Goal: Information Seeking & Learning: Find specific page/section

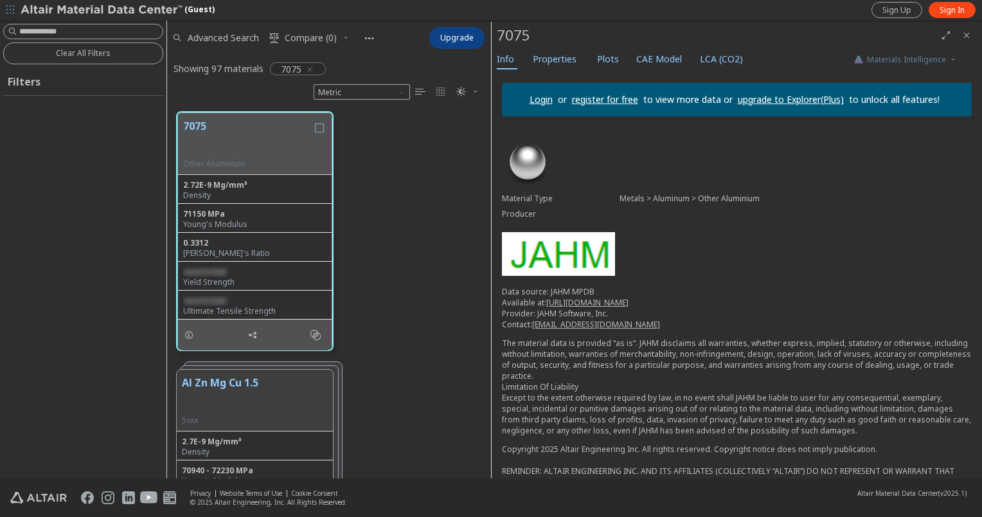
scroll to position [367, 314]
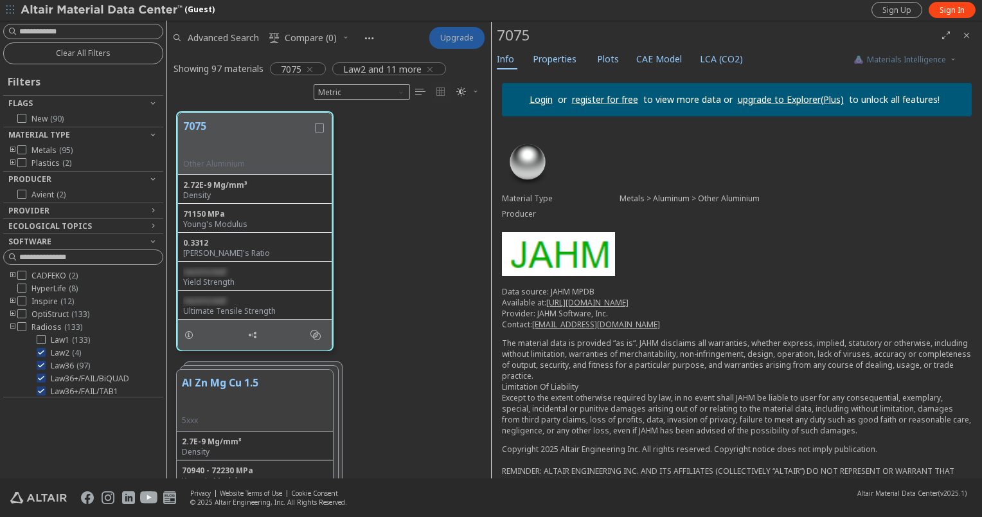
click at [463, 42] on span "Upgrade" at bounding box center [456, 38] width 33 height 10
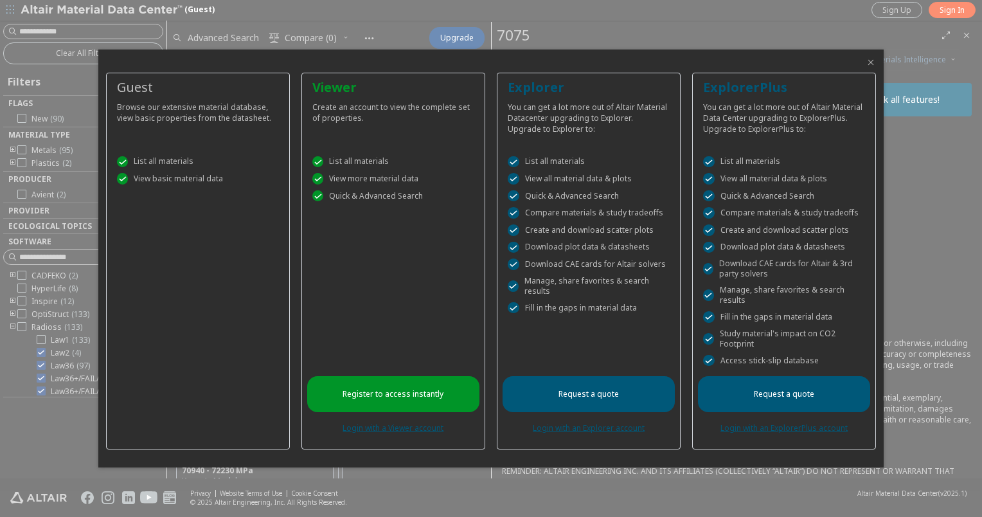
click at [869, 59] on icon "Close" at bounding box center [870, 62] width 10 height 10
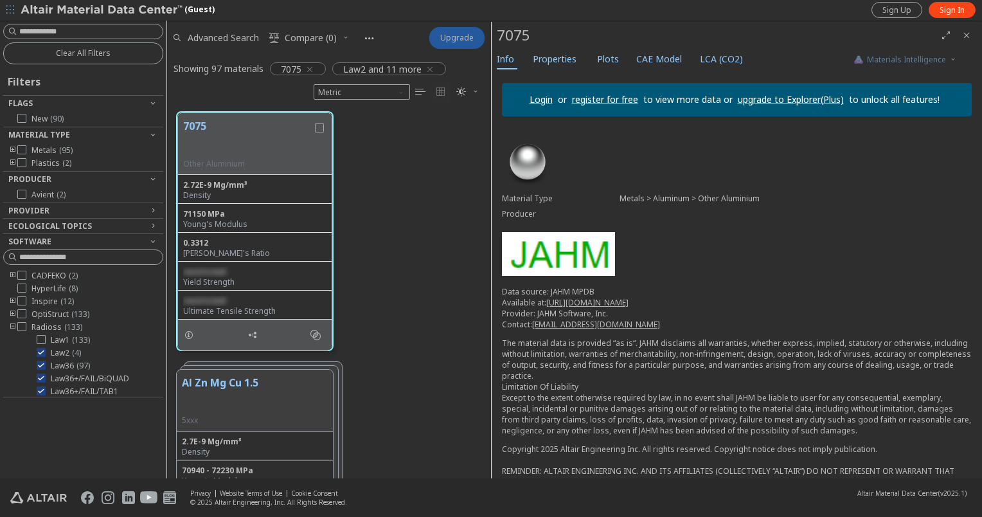
click at [457, 37] on span "Upgrade" at bounding box center [456, 38] width 33 height 10
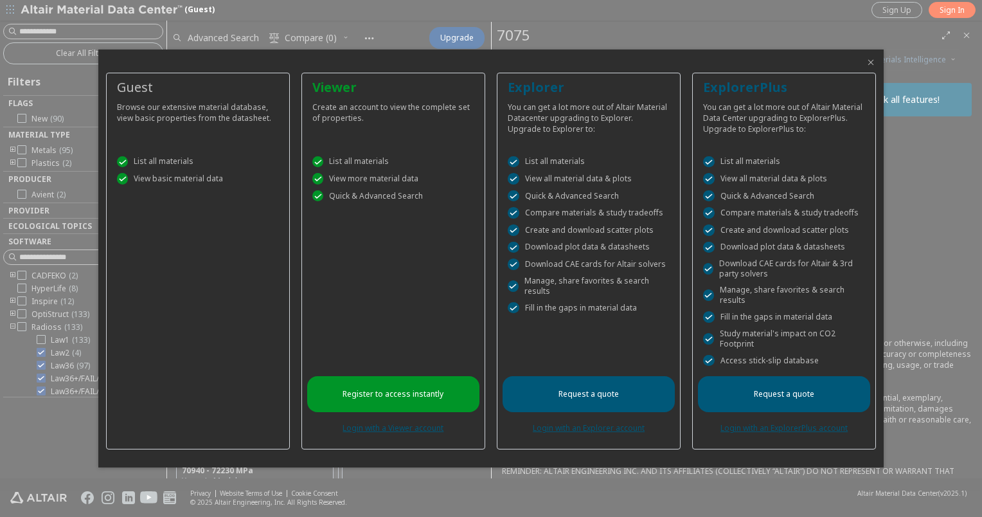
click at [867, 61] on icon "Close" at bounding box center [870, 62] width 10 height 10
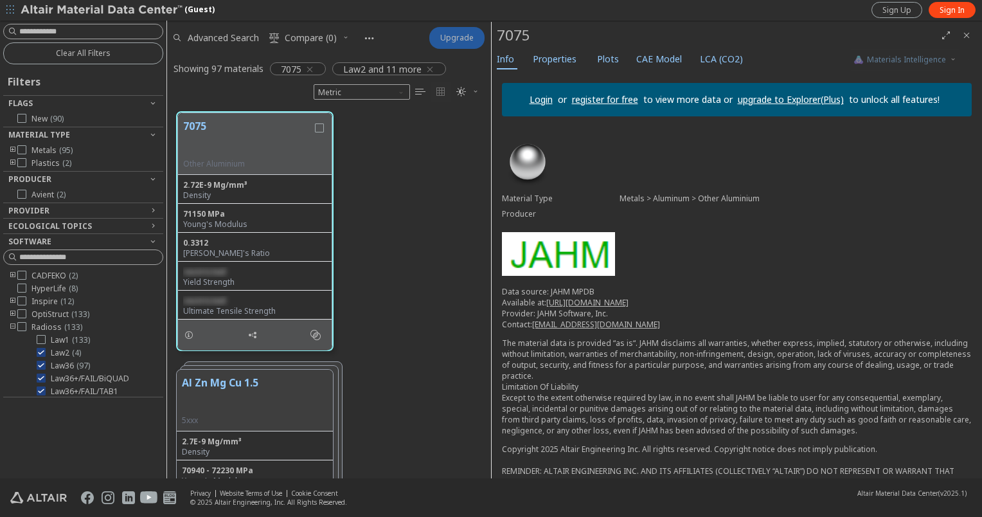
click at [456, 37] on span "Upgrade" at bounding box center [456, 38] width 33 height 10
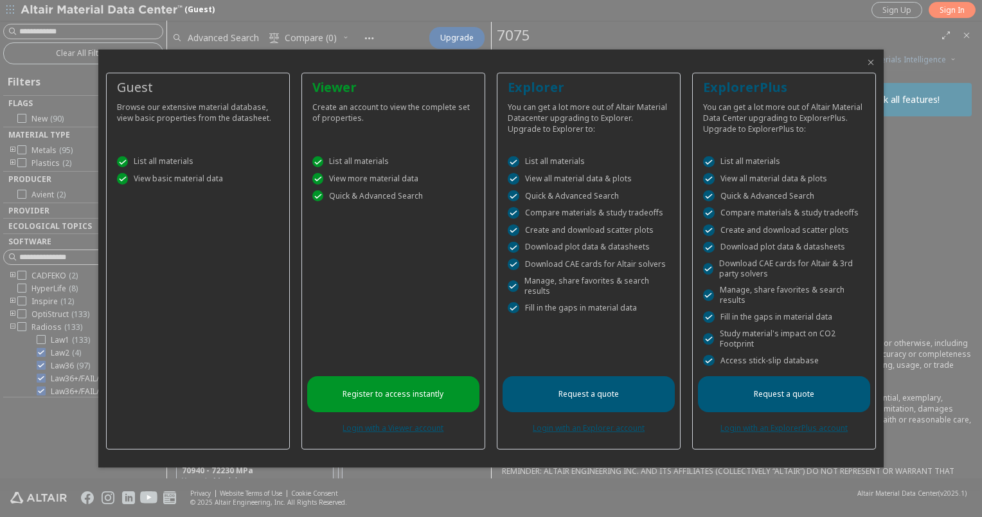
click at [870, 67] on icon "Close" at bounding box center [870, 62] width 10 height 10
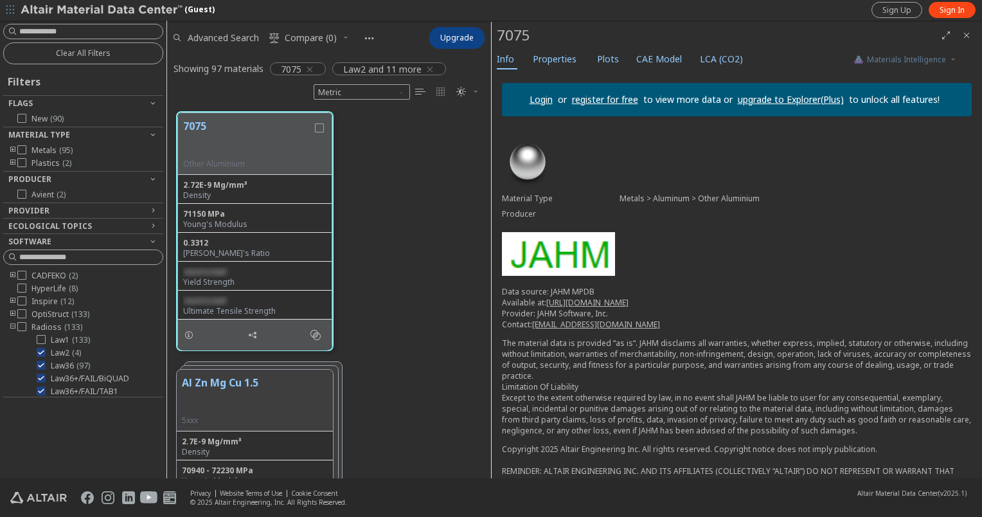
click at [8, 15] on span "button" at bounding box center [10, 10] width 13 height 21
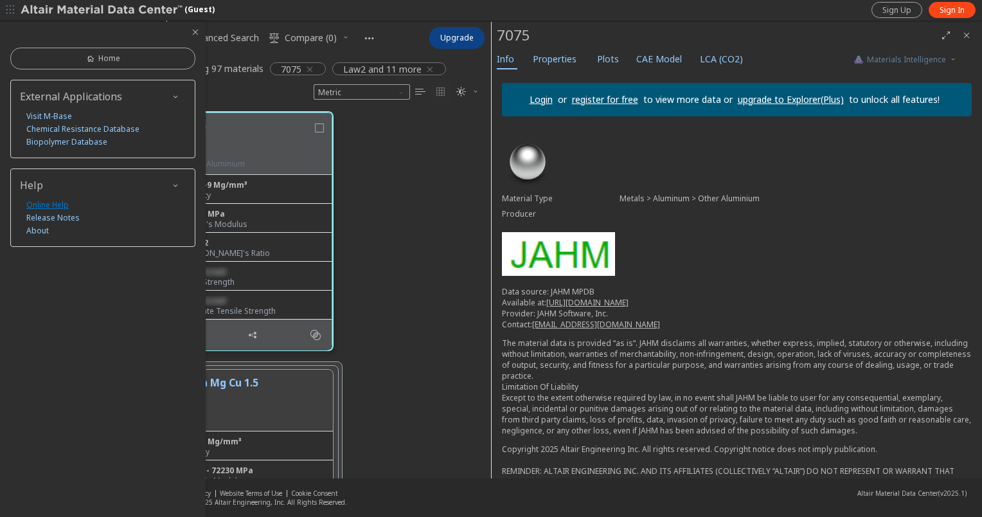
click at [49, 200] on link "Online Help" at bounding box center [47, 205] width 42 height 13
